Goal: Find specific page/section: Find specific page/section

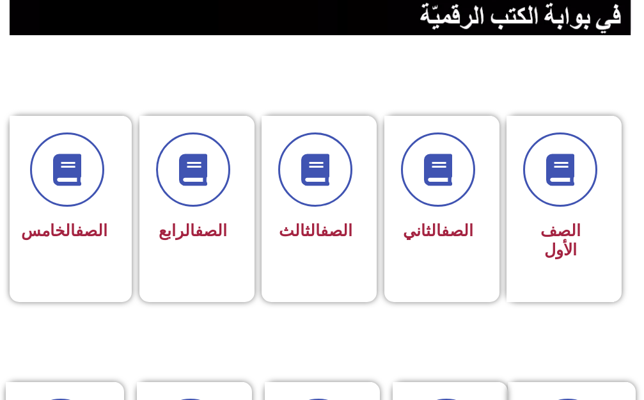
scroll to position [320, 0]
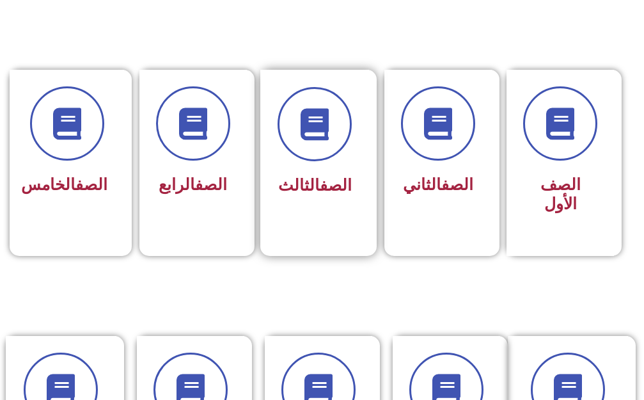
click at [343, 176] on link "الصف" at bounding box center [336, 185] width 32 height 19
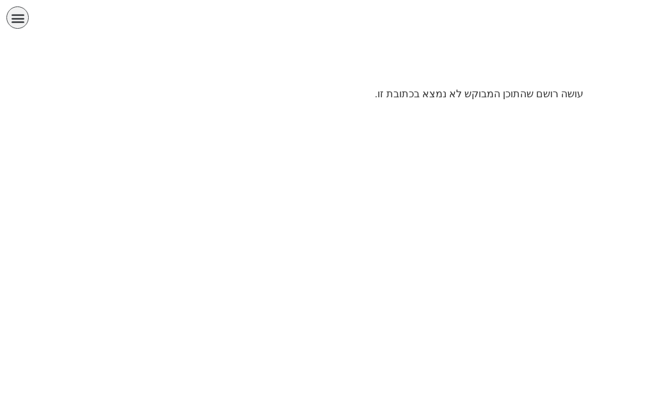
scroll to position [0, 40]
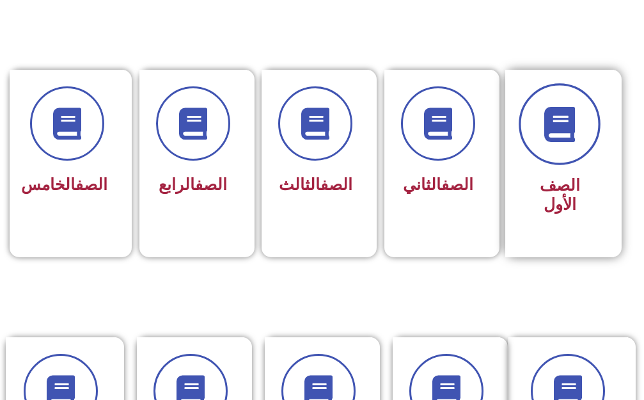
scroll to position [0, 40]
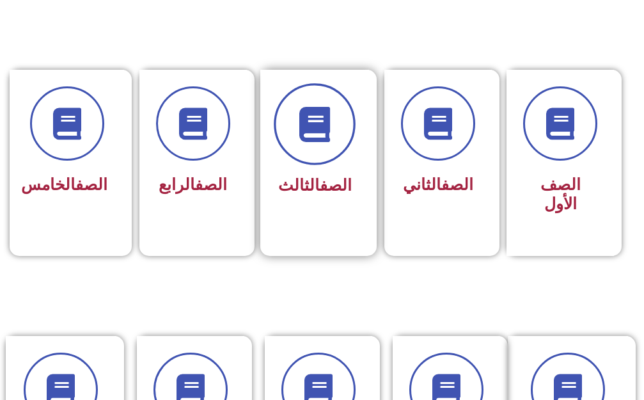
click at [306, 141] on icon at bounding box center [315, 123] width 35 height 35
click at [303, 148] on span at bounding box center [315, 124] width 82 height 82
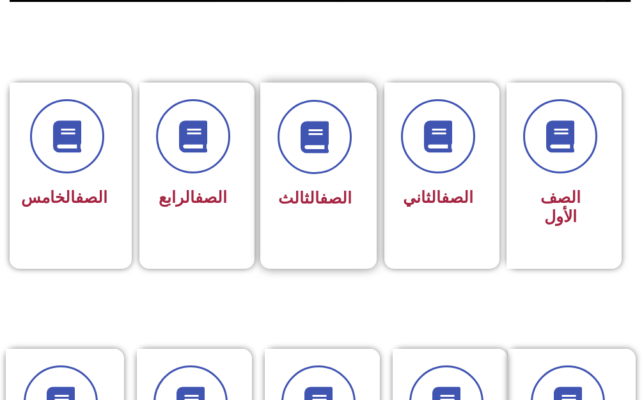
scroll to position [320, 0]
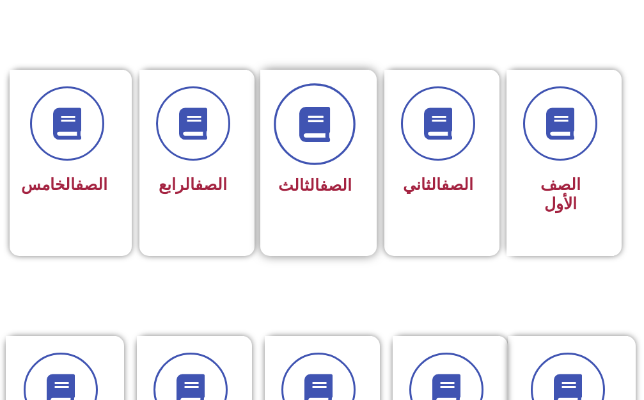
click at [316, 156] on span at bounding box center [315, 124] width 82 height 82
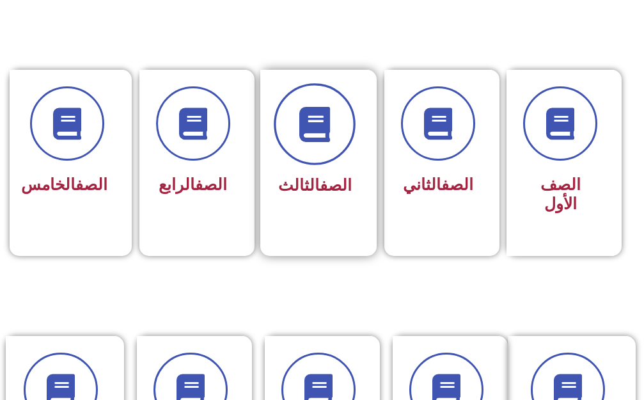
click at [316, 156] on span at bounding box center [315, 124] width 82 height 82
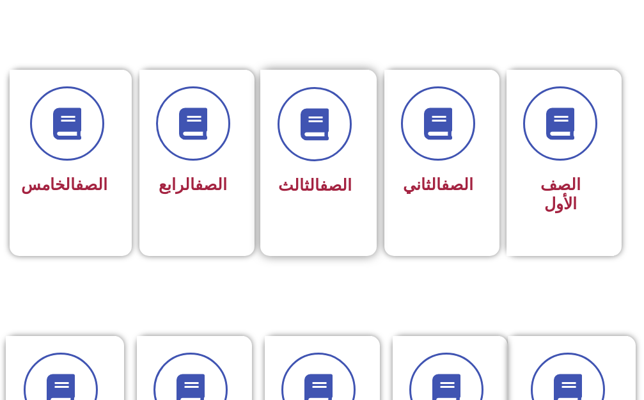
click at [338, 171] on div "الصف الثالث" at bounding box center [315, 186] width 74 height 31
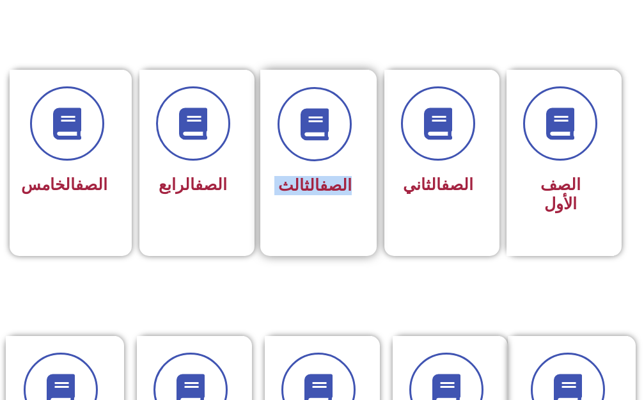
click at [336, 171] on div "الصف الثالث" at bounding box center [315, 186] width 74 height 31
click at [354, 131] on div "الصف الثالث" at bounding box center [314, 154] width 109 height 168
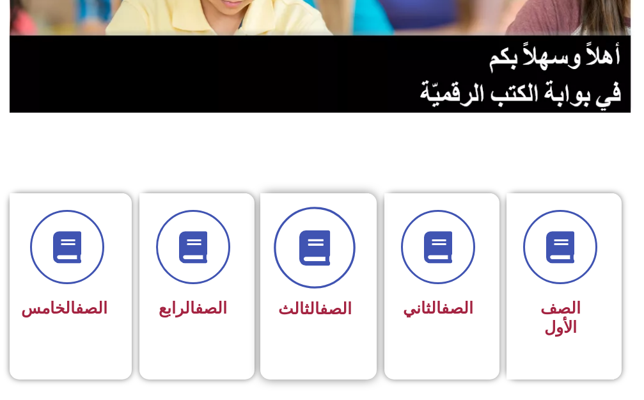
scroll to position [192, 0]
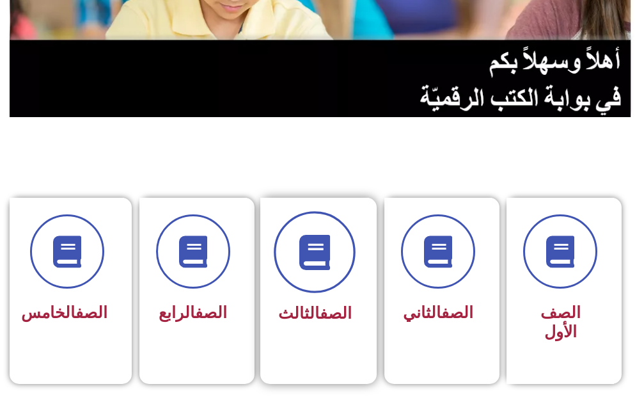
click at [307, 263] on icon at bounding box center [315, 251] width 35 height 35
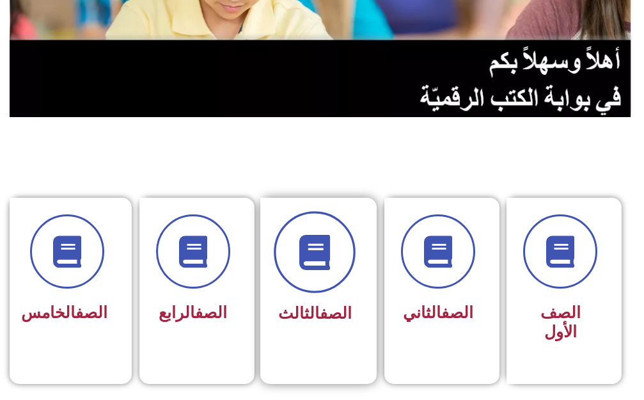
click at [307, 263] on icon at bounding box center [315, 251] width 35 height 35
click at [308, 265] on icon at bounding box center [315, 251] width 35 height 35
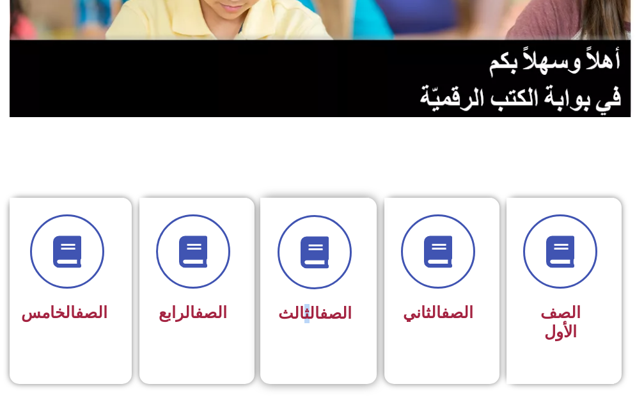
click at [303, 304] on span "الصف الثالث" at bounding box center [315, 313] width 74 height 19
click at [305, 304] on span "الصف الثالث" at bounding box center [315, 313] width 74 height 19
click at [441, 304] on link "الصف" at bounding box center [457, 313] width 32 height 19
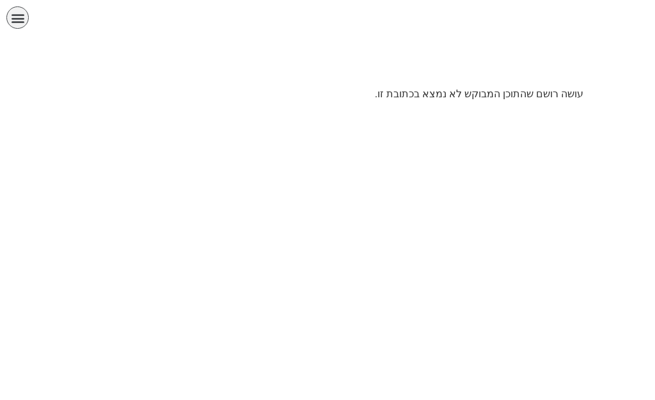
scroll to position [0, 40]
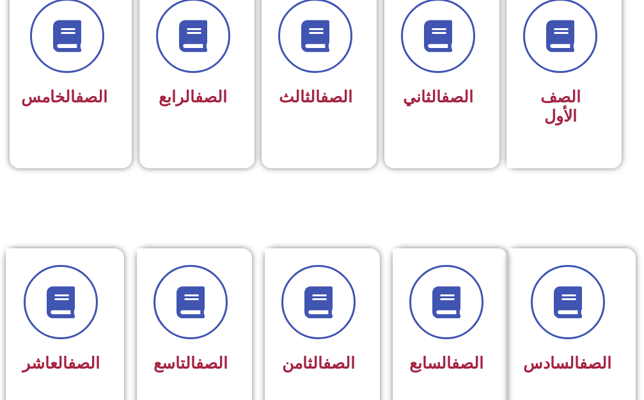
scroll to position [0, 40]
click at [283, 88] on span "الصف الثالث" at bounding box center [315, 97] width 74 height 19
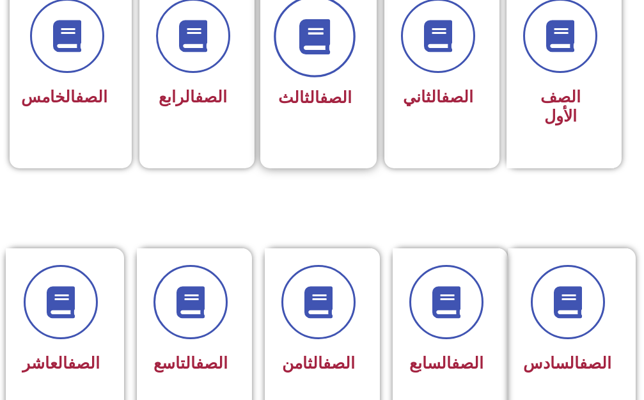
click at [302, 55] on span at bounding box center [315, 37] width 82 height 82
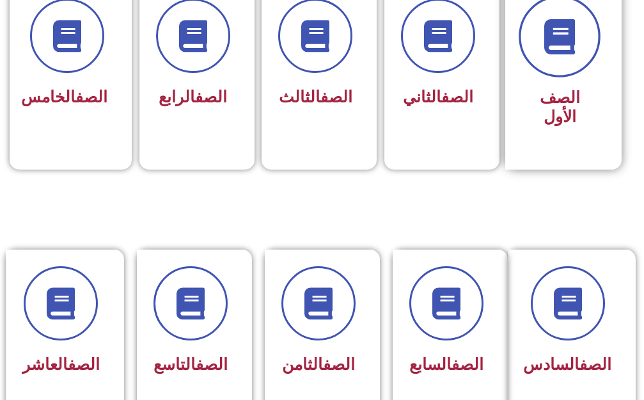
scroll to position [408, 0]
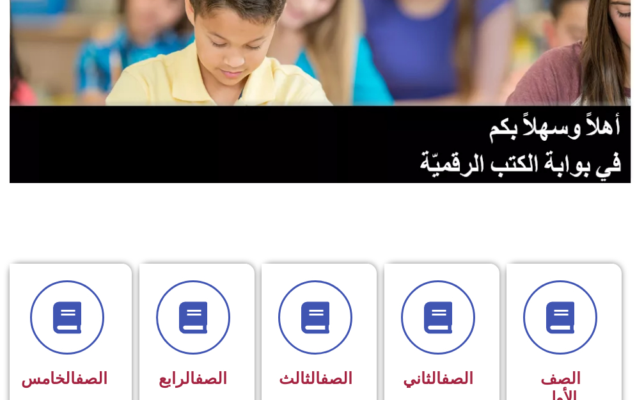
scroll to position [128, 0]
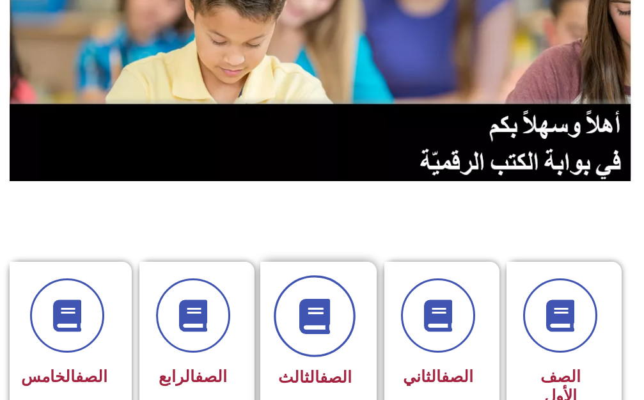
click at [326, 331] on icon at bounding box center [315, 315] width 35 height 35
click at [324, 322] on icon at bounding box center [315, 315] width 35 height 35
click at [324, 321] on icon at bounding box center [315, 315] width 35 height 35
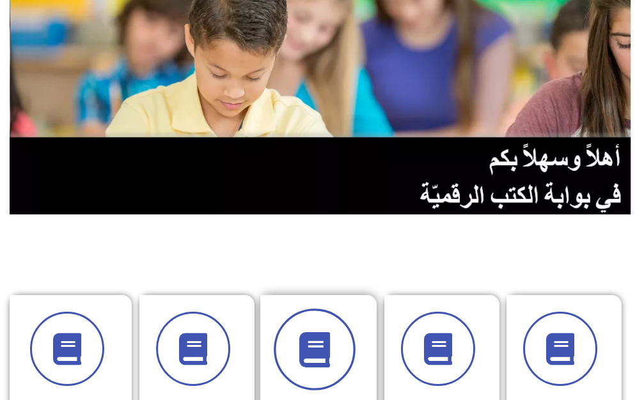
scroll to position [192, 0]
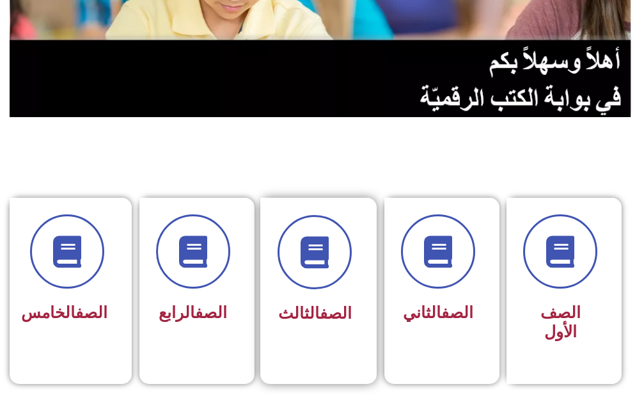
click at [309, 304] on span "الصف الثالث" at bounding box center [315, 313] width 74 height 19
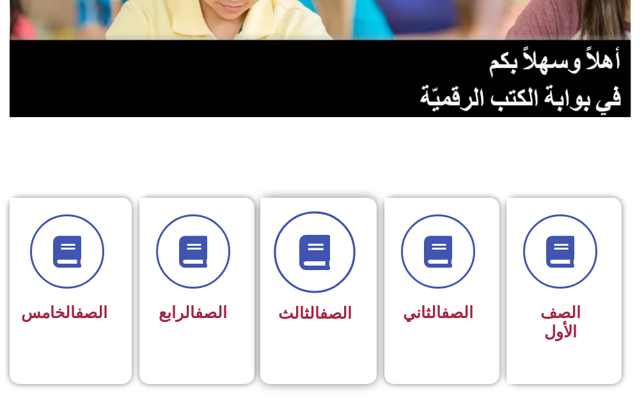
click at [307, 240] on icon at bounding box center [315, 251] width 35 height 35
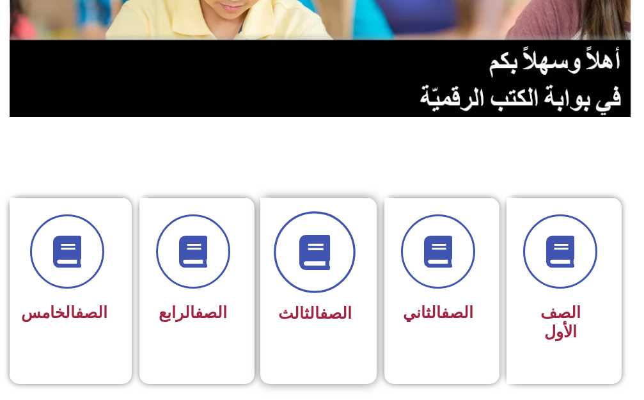
click at [307, 240] on icon at bounding box center [315, 251] width 35 height 35
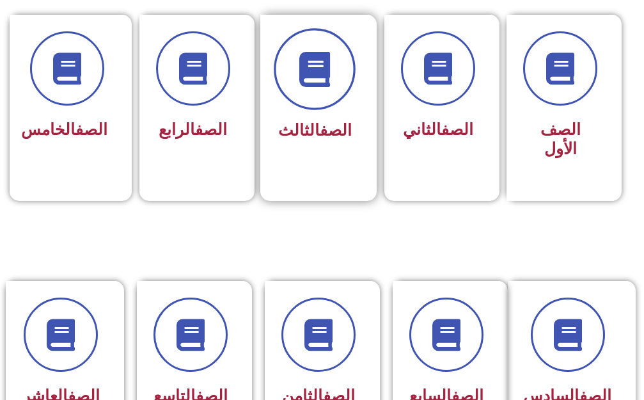
scroll to position [384, 0]
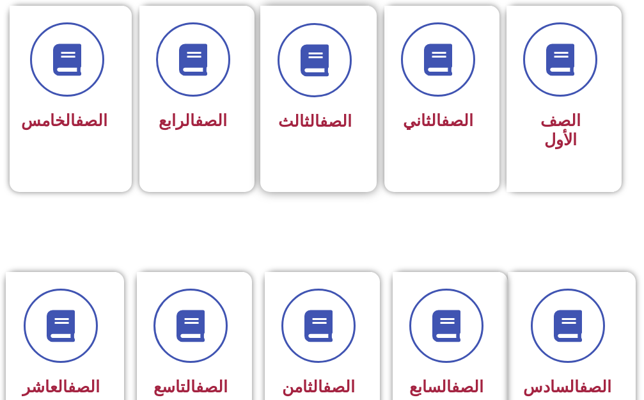
click at [323, 114] on link "الصف" at bounding box center [336, 121] width 32 height 19
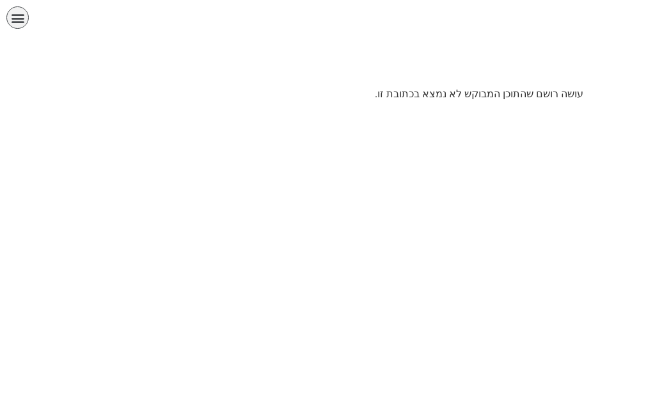
scroll to position [0, 40]
click at [22, 21] on icon "כפתור פתיחת תפריט" at bounding box center [18, 18] width 14 height 14
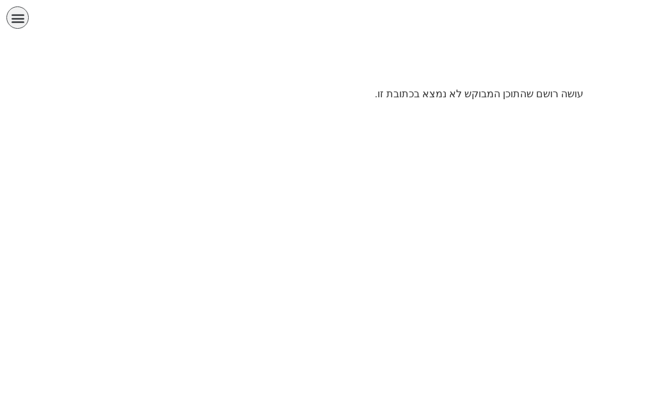
click at [22, 21] on icon "כפתור פתיחת תפריט" at bounding box center [18, 18] width 14 height 14
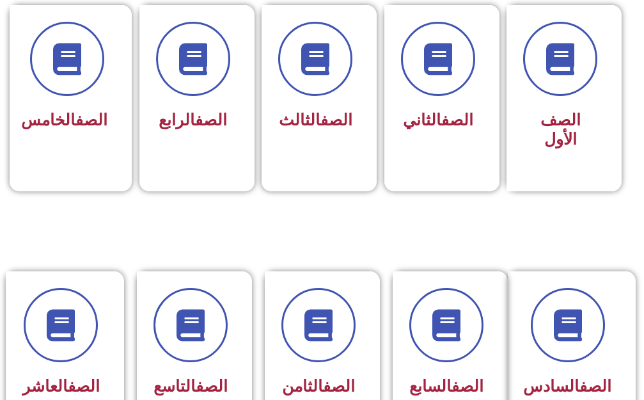
scroll to position [0, 40]
click at [166, 93] on div at bounding box center [192, 59] width 74 height 74
